Goal: Information Seeking & Learning: Learn about a topic

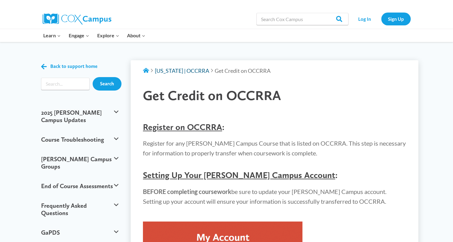
click at [159, 71] on span "Ohio | OCCRRA" at bounding box center [182, 70] width 54 height 7
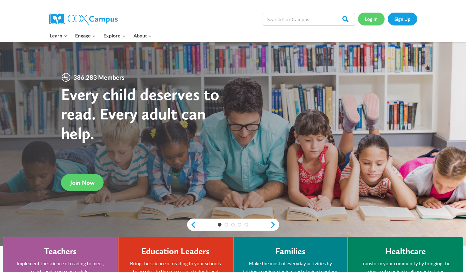
click at [372, 19] on link "Log In" at bounding box center [371, 19] width 27 height 13
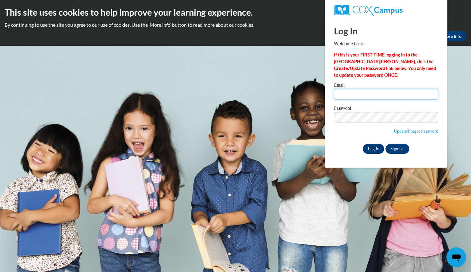
type input "matzelfamily@yahoo.com"
click at [372, 149] on input "Log In" at bounding box center [373, 149] width 21 height 10
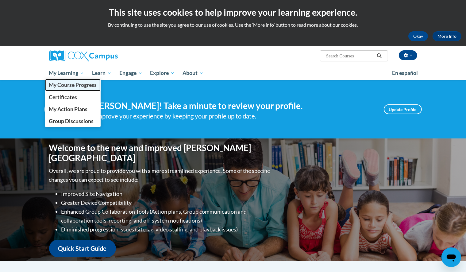
click at [70, 86] on span "My Course Progress" at bounding box center [73, 85] width 48 height 6
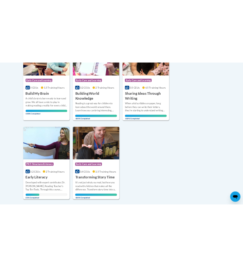
scroll to position [380, 0]
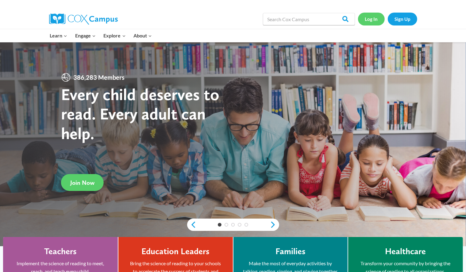
click at [241, 21] on link "Log In" at bounding box center [371, 19] width 27 height 13
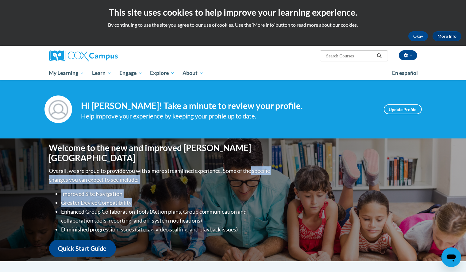
drag, startPoint x: 376, startPoint y: 150, endPoint x: 359, endPoint y: 196, distance: 48.8
click at [359, 196] on div "Welcome to the new and improved Cox Campus Overall, we are proud to provide you…" at bounding box center [233, 199] width 386 height 123
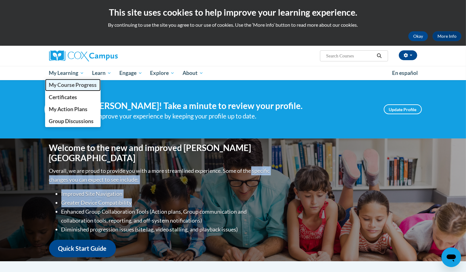
click at [72, 84] on span "My Course Progress" at bounding box center [73, 85] width 48 height 6
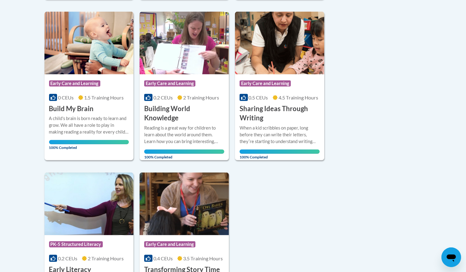
scroll to position [356, 0]
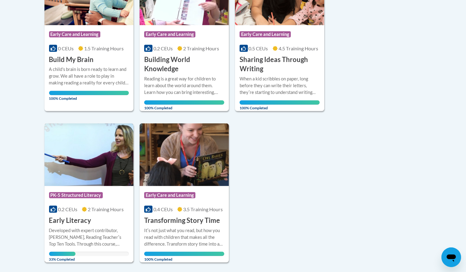
click at [74, 192] on span "PK-5 Structured Literacy" at bounding box center [76, 195] width 54 height 6
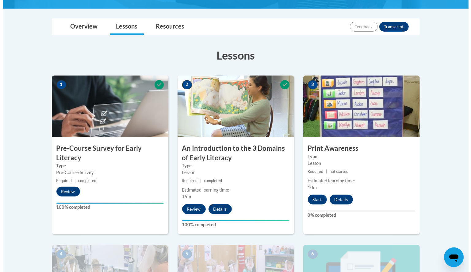
scroll to position [143, 0]
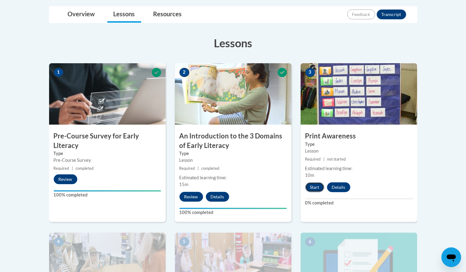
click at [313, 188] on button "Start" at bounding box center [314, 187] width 19 height 10
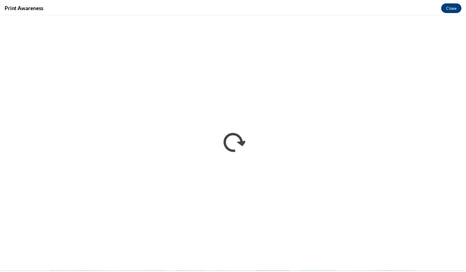
scroll to position [0, 0]
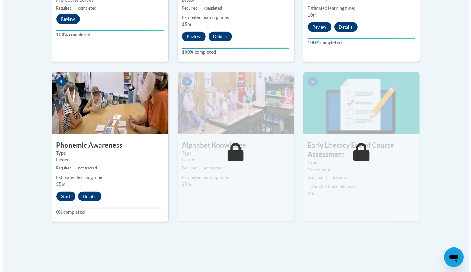
scroll to position [301, 0]
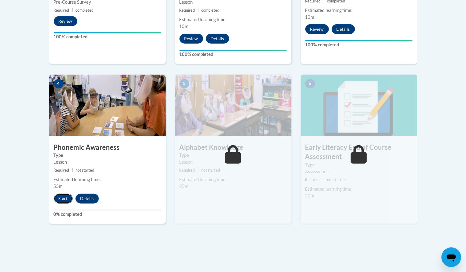
click at [61, 196] on button "Start" at bounding box center [63, 198] width 19 height 10
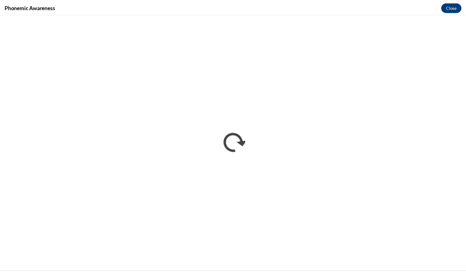
scroll to position [0, 0]
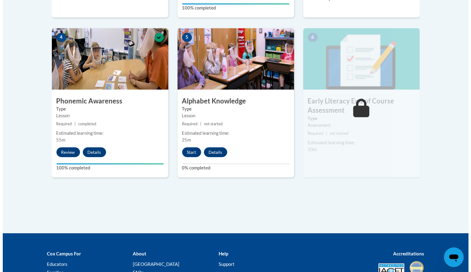
scroll to position [372, 0]
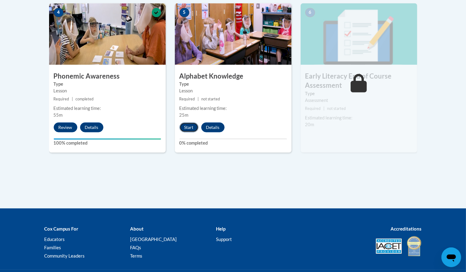
click at [189, 127] on button "Start" at bounding box center [188, 127] width 19 height 10
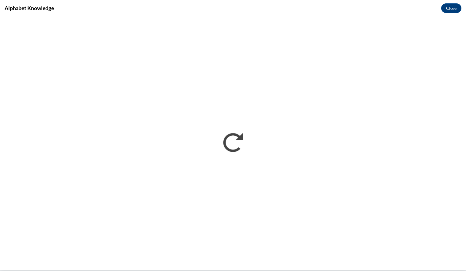
scroll to position [0, 0]
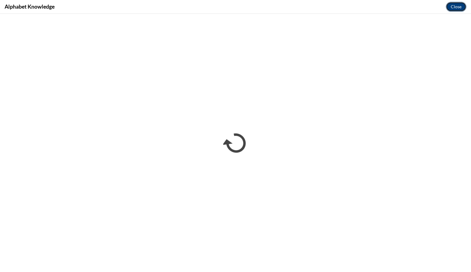
click at [458, 5] on button "Close" at bounding box center [456, 7] width 21 height 10
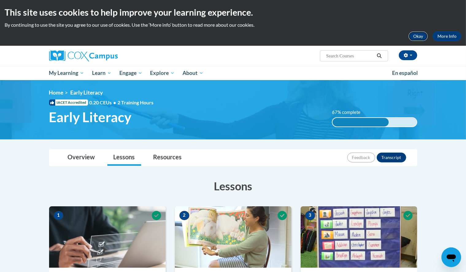
click at [419, 36] on button "Okay" at bounding box center [418, 36] width 20 height 10
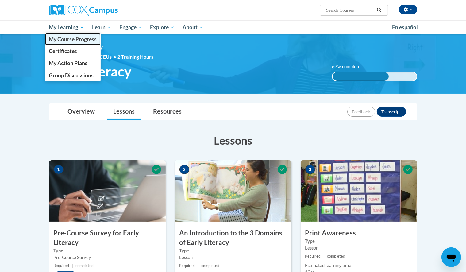
click at [69, 38] on span "My Course Progress" at bounding box center [73, 39] width 48 height 6
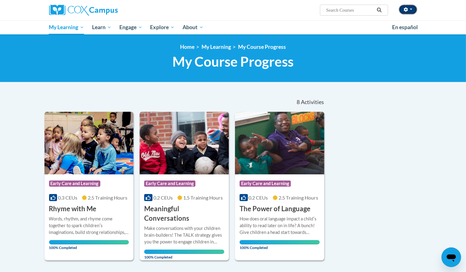
click at [403, 10] on icon "button" at bounding box center [405, 9] width 4 height 4
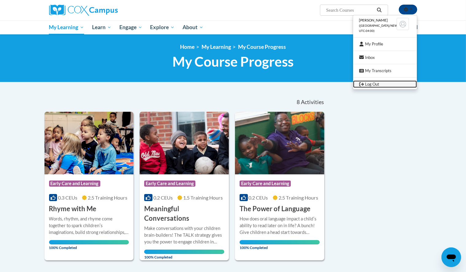
click at [381, 82] on link "Log Out" at bounding box center [385, 84] width 64 height 8
